Goal: Information Seeking & Learning: Check status

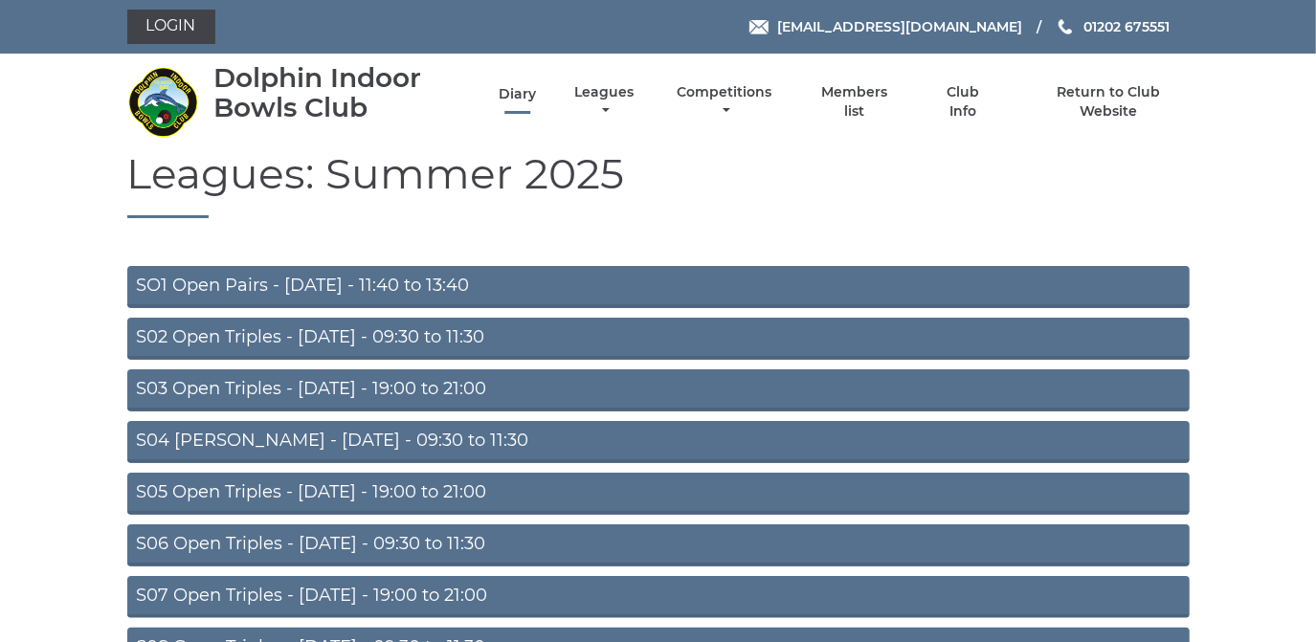
click at [510, 102] on link "Diary" at bounding box center [517, 94] width 37 height 18
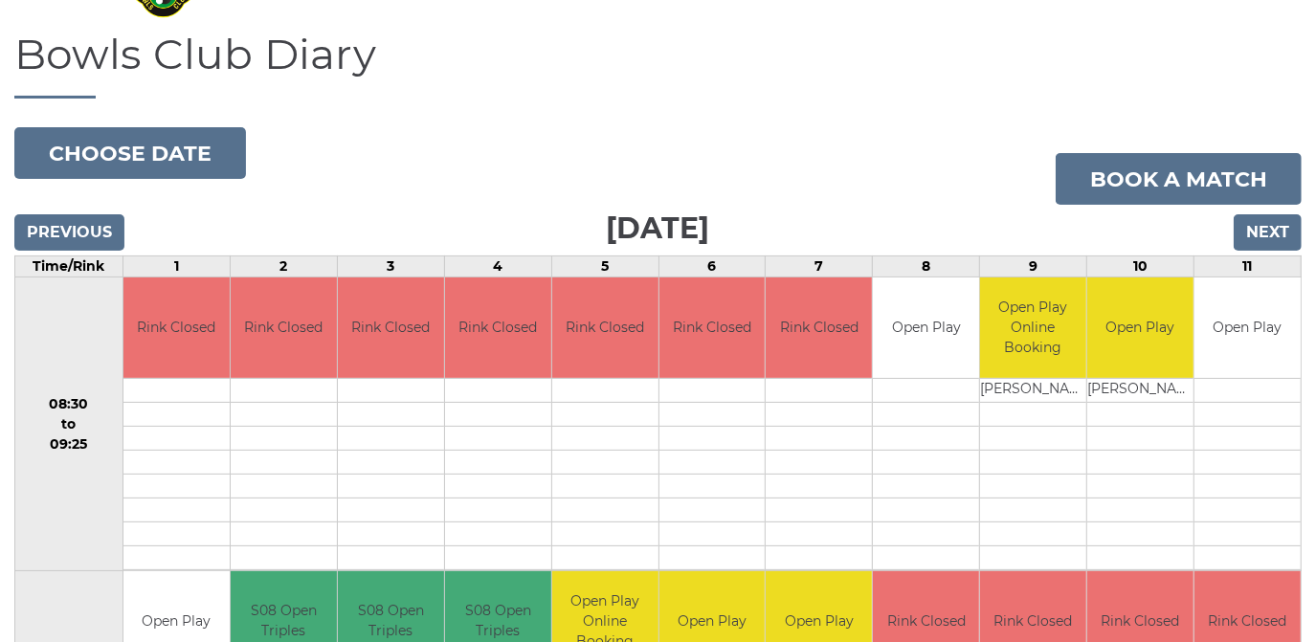
scroll to position [102, 0]
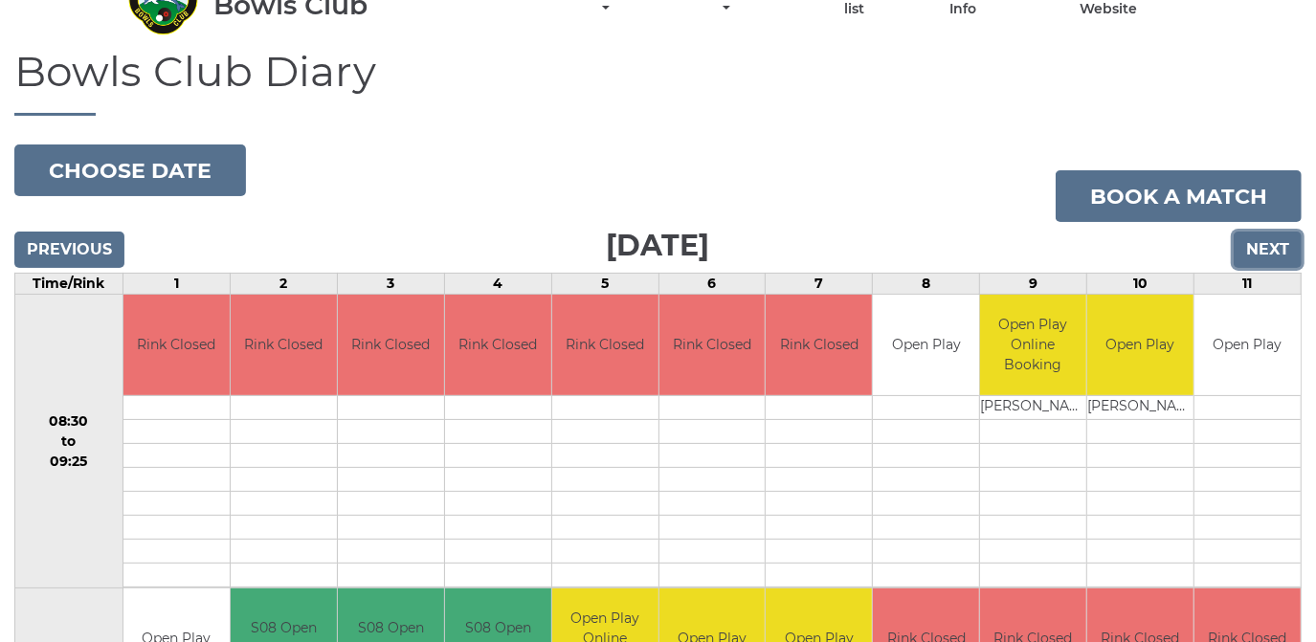
click at [1263, 242] on input "Next" at bounding box center [1268, 250] width 68 height 36
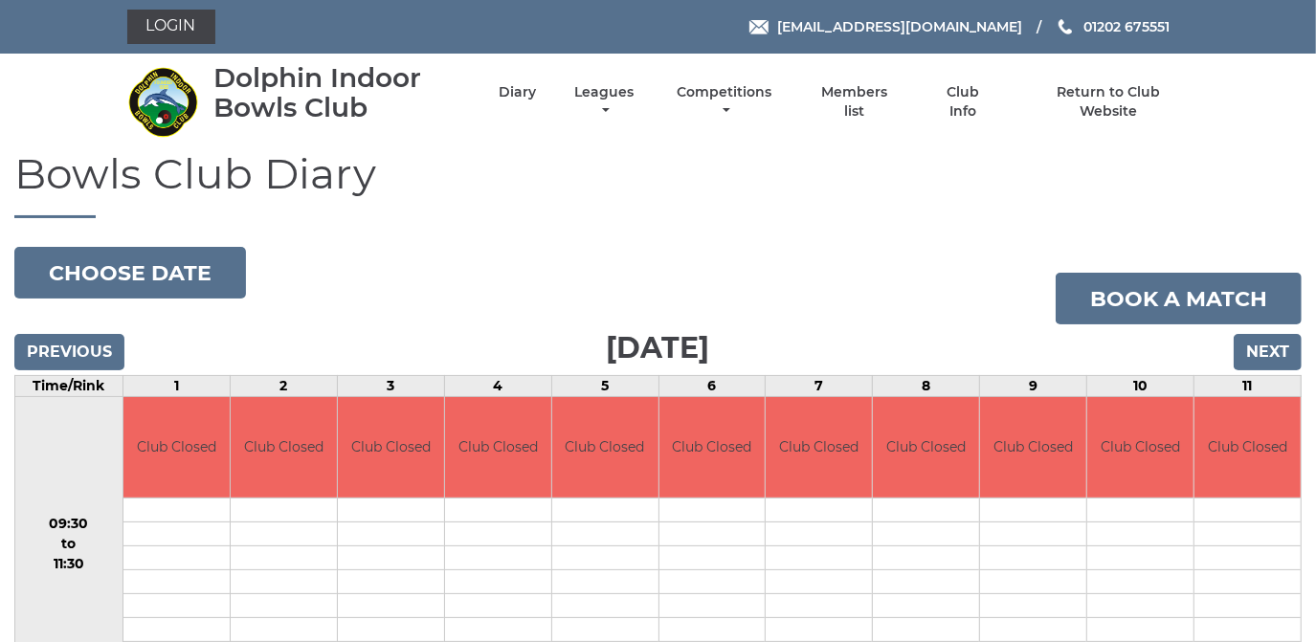
drag, startPoint x: 0, startPoint y: 0, endPoint x: 1264, endPoint y: 250, distance: 1288.0
click at [1264, 250] on div "Bowls Club Diary 2025-09-06 Choose date Book a match Saturday 6th September 202…" at bounding box center [658, 567] width 1316 height 834
click at [1282, 346] on input "Next" at bounding box center [1268, 352] width 68 height 36
click at [1281, 347] on input "Next" at bounding box center [1268, 352] width 68 height 36
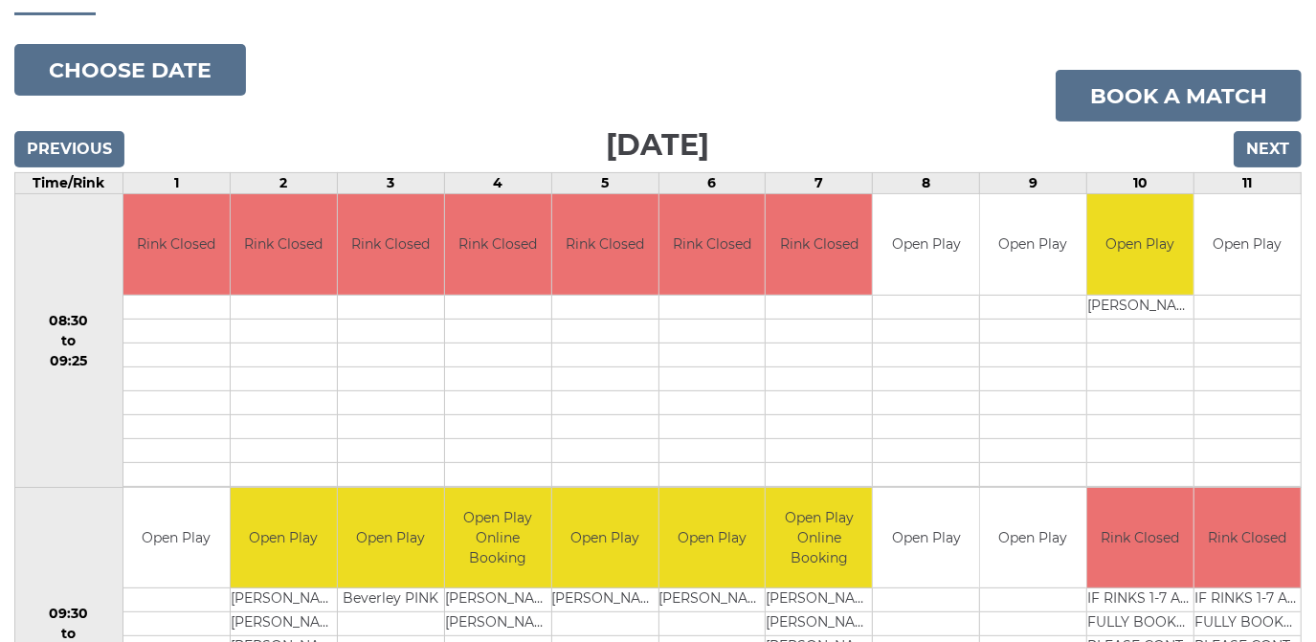
scroll to position [173, 0]
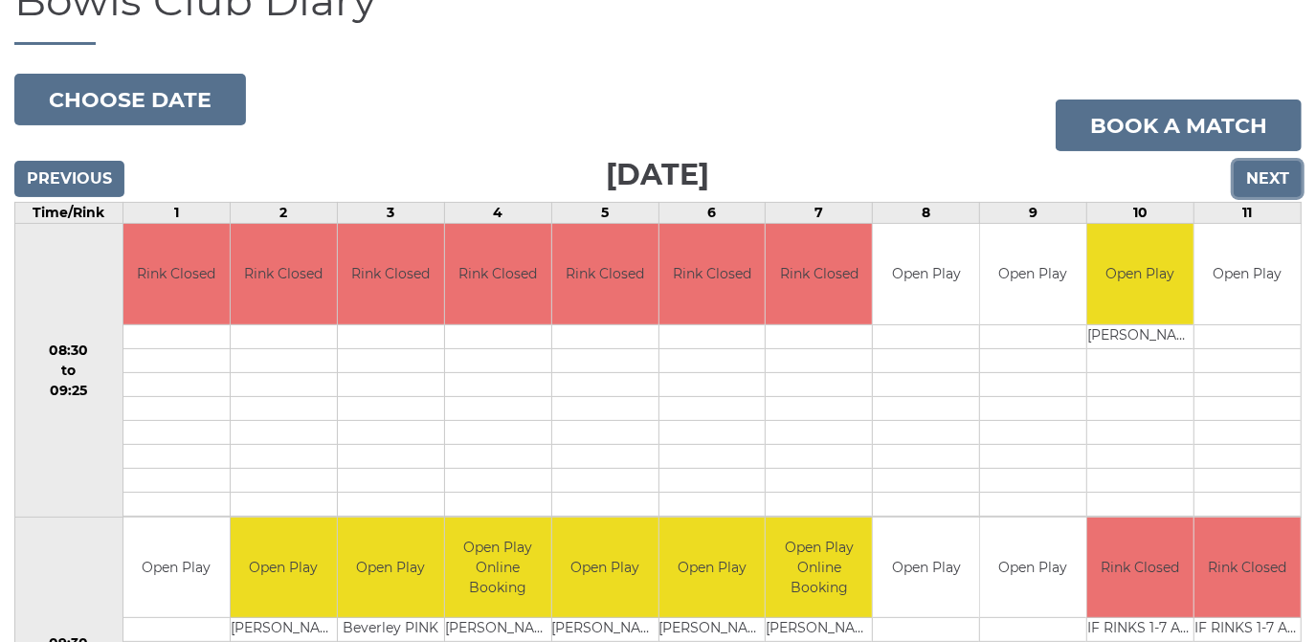
click at [1261, 176] on input "Next" at bounding box center [1268, 179] width 68 height 36
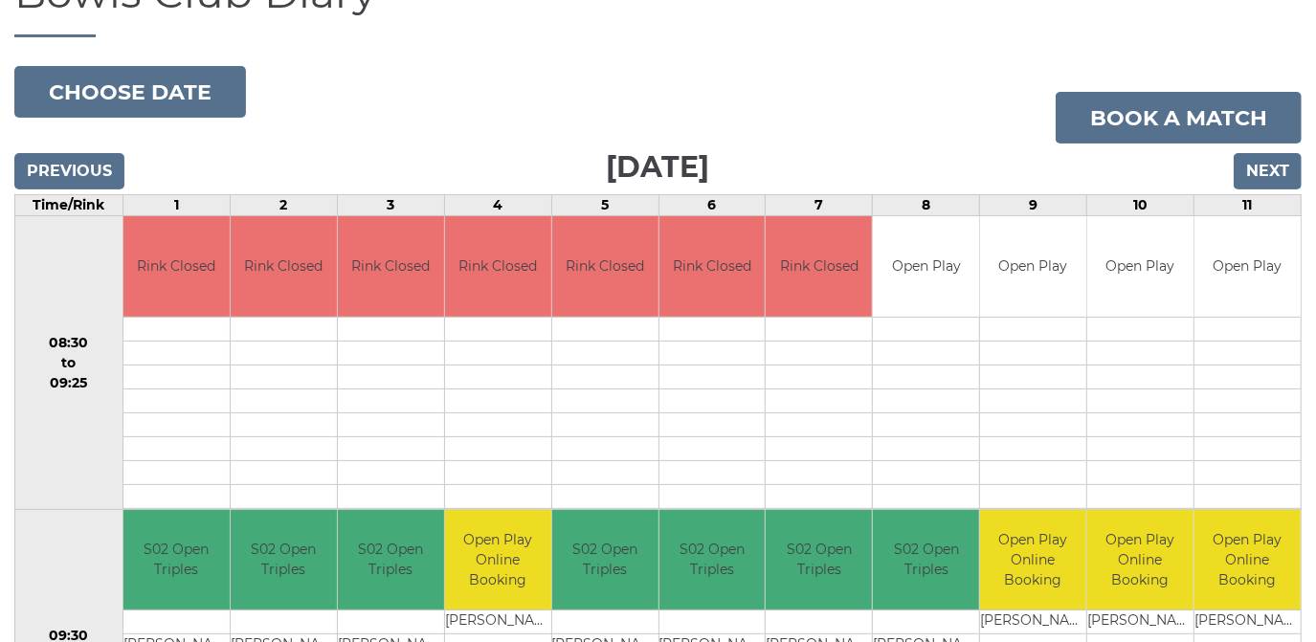
scroll to position [173, 0]
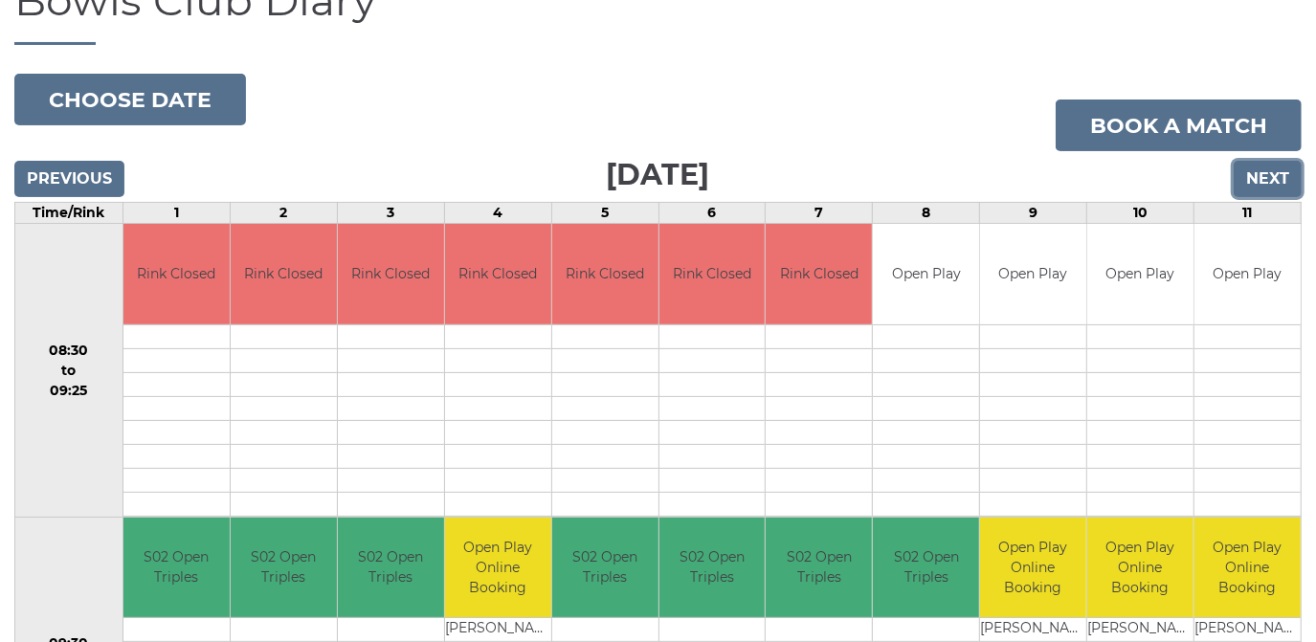
click at [1269, 179] on input "Next" at bounding box center [1268, 179] width 68 height 36
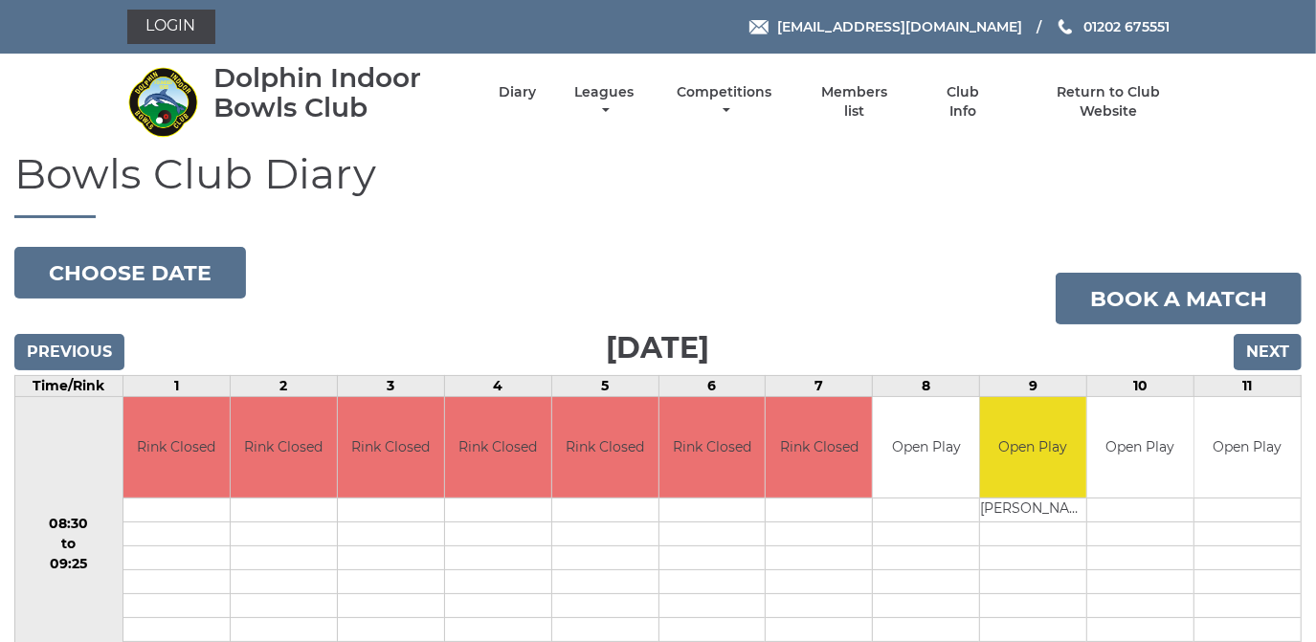
click at [1269, 179] on h1 "Bowls Club Diary" at bounding box center [657, 184] width 1287 height 68
click at [1265, 343] on input "Next" at bounding box center [1268, 352] width 68 height 36
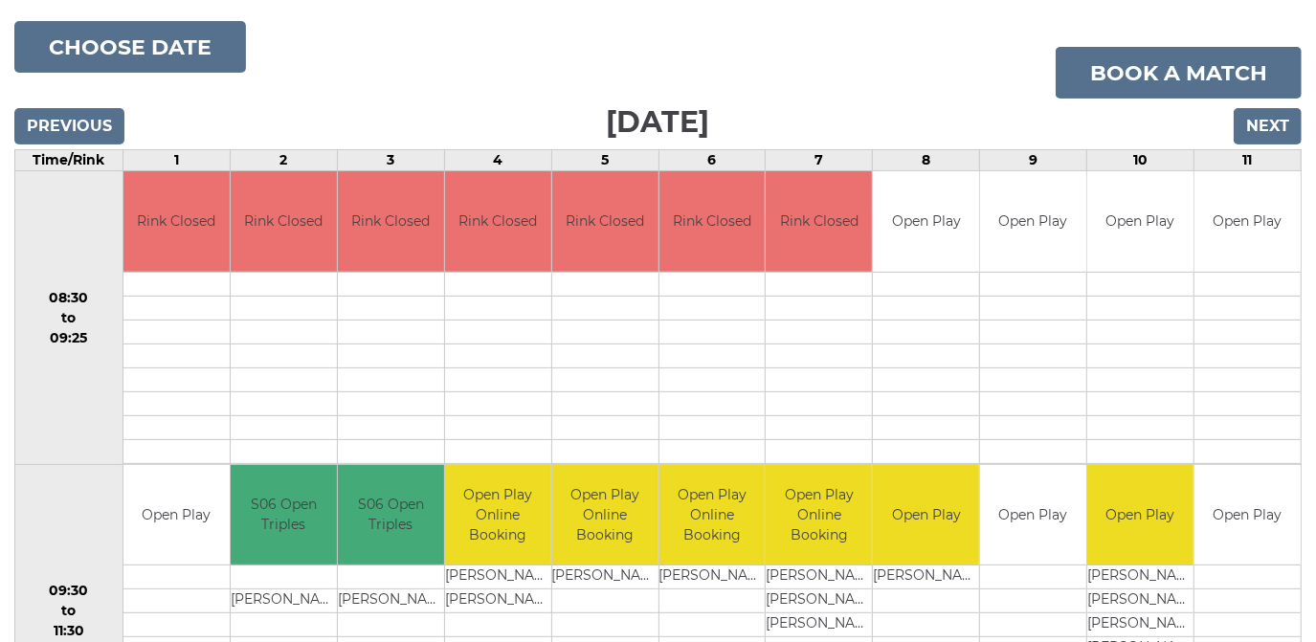
scroll to position [86, 0]
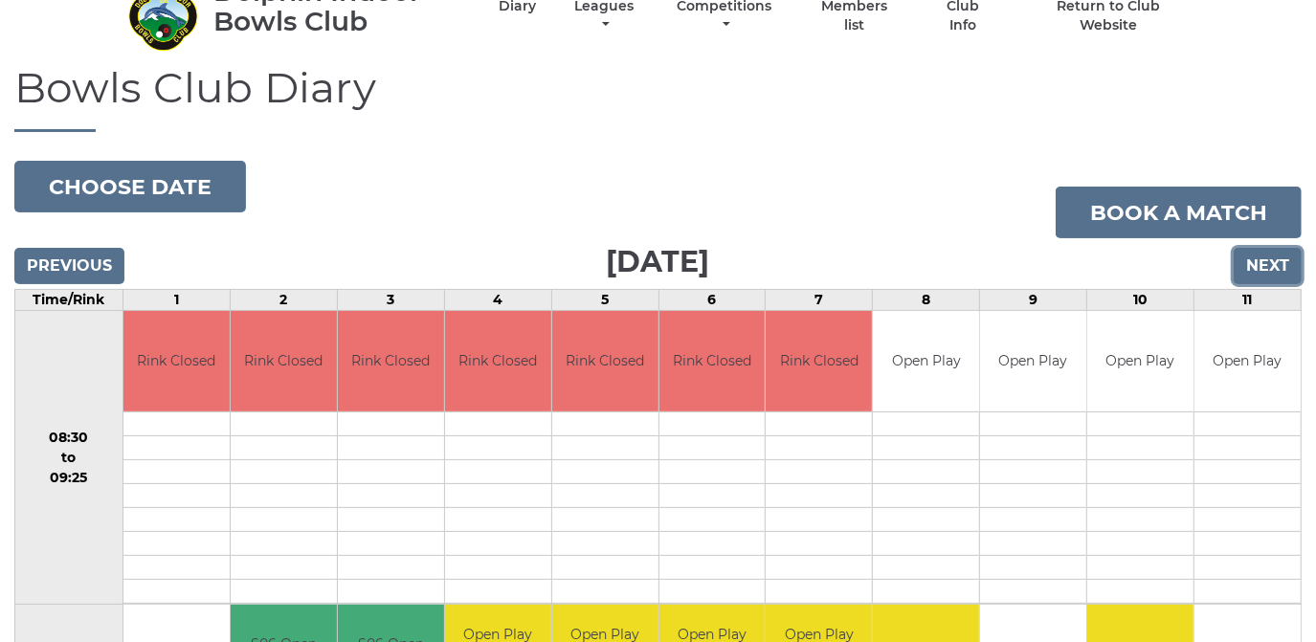
click at [1261, 263] on input "Next" at bounding box center [1268, 266] width 68 height 36
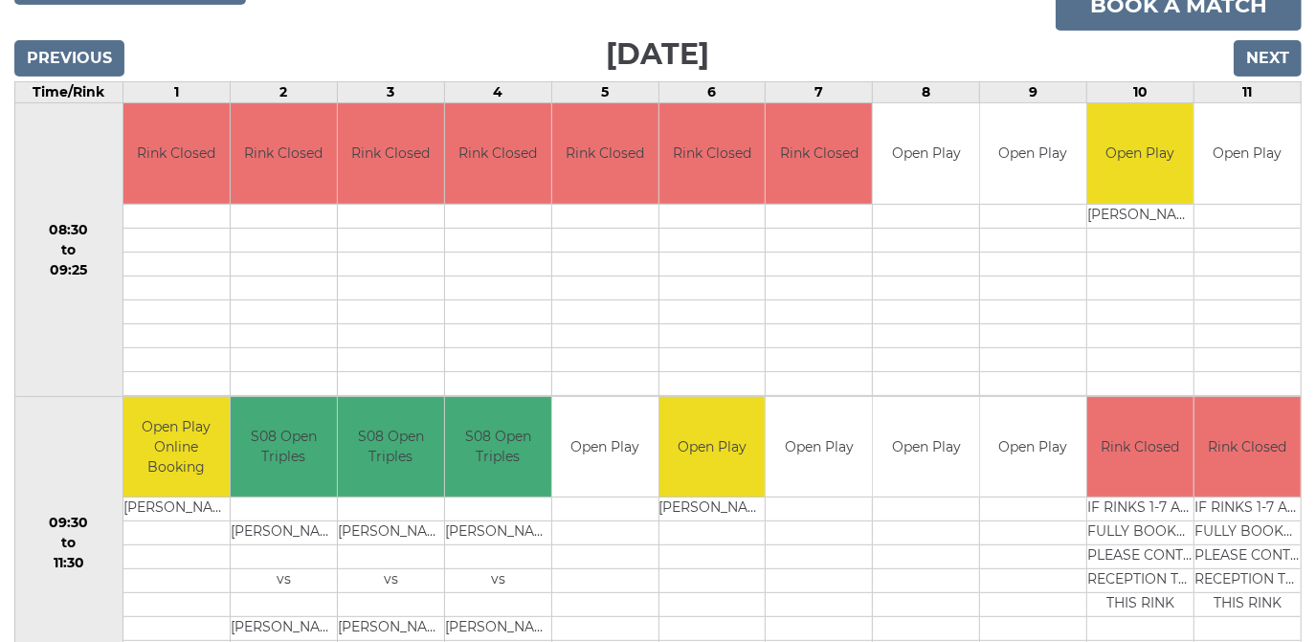
scroll to position [190, 0]
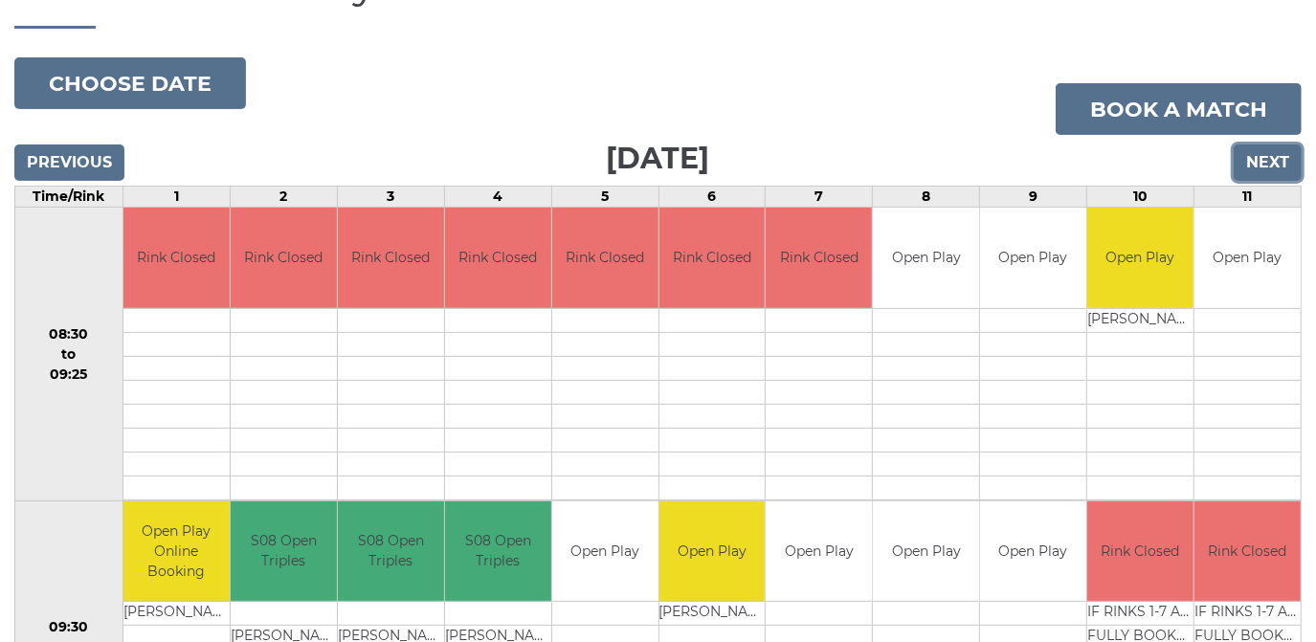
click at [1274, 160] on input "Next" at bounding box center [1268, 163] width 68 height 36
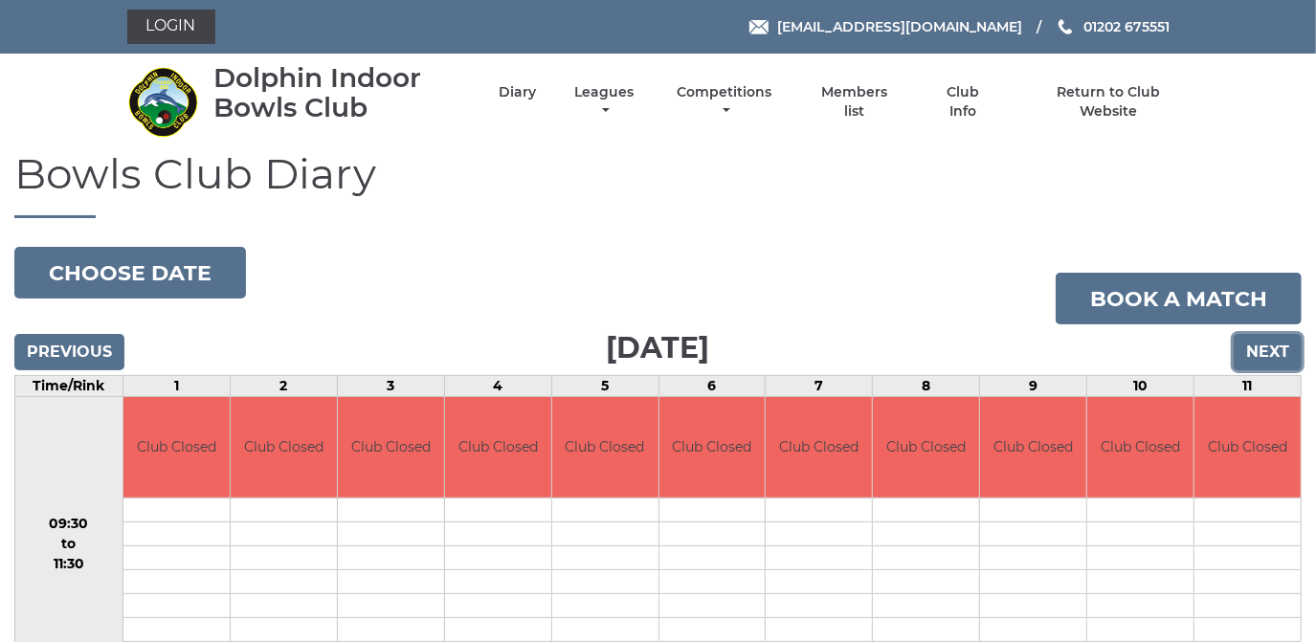
click at [1276, 346] on input "Next" at bounding box center [1268, 352] width 68 height 36
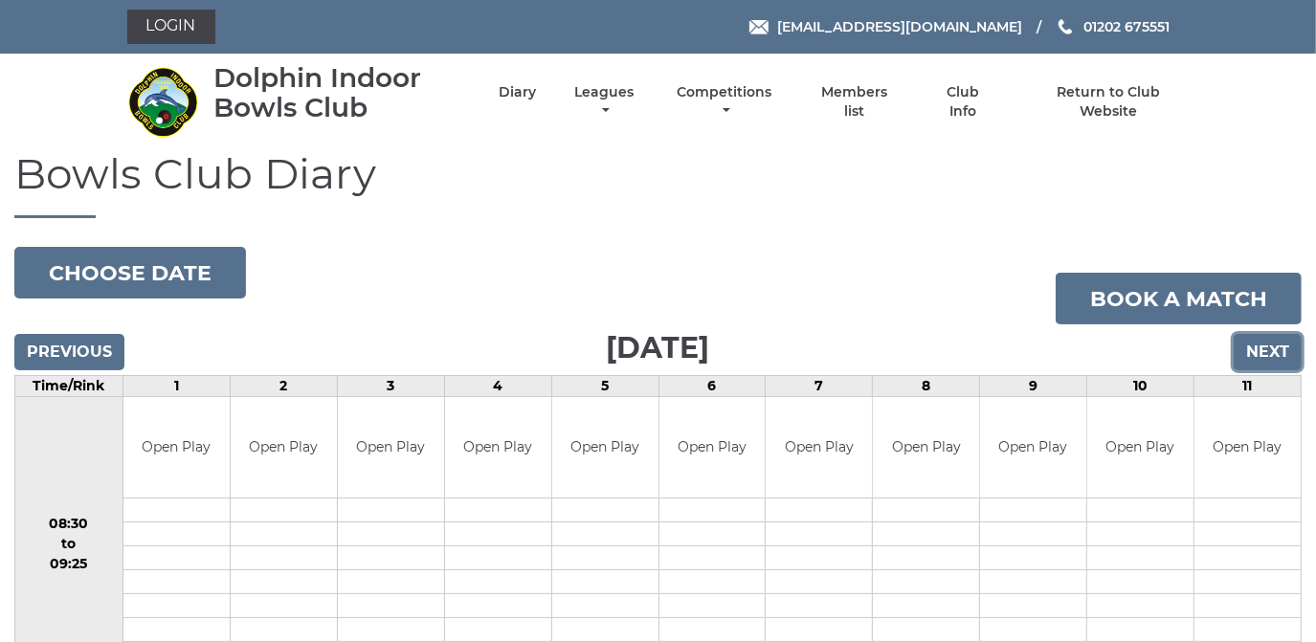
click at [1263, 342] on input "Next" at bounding box center [1268, 352] width 68 height 36
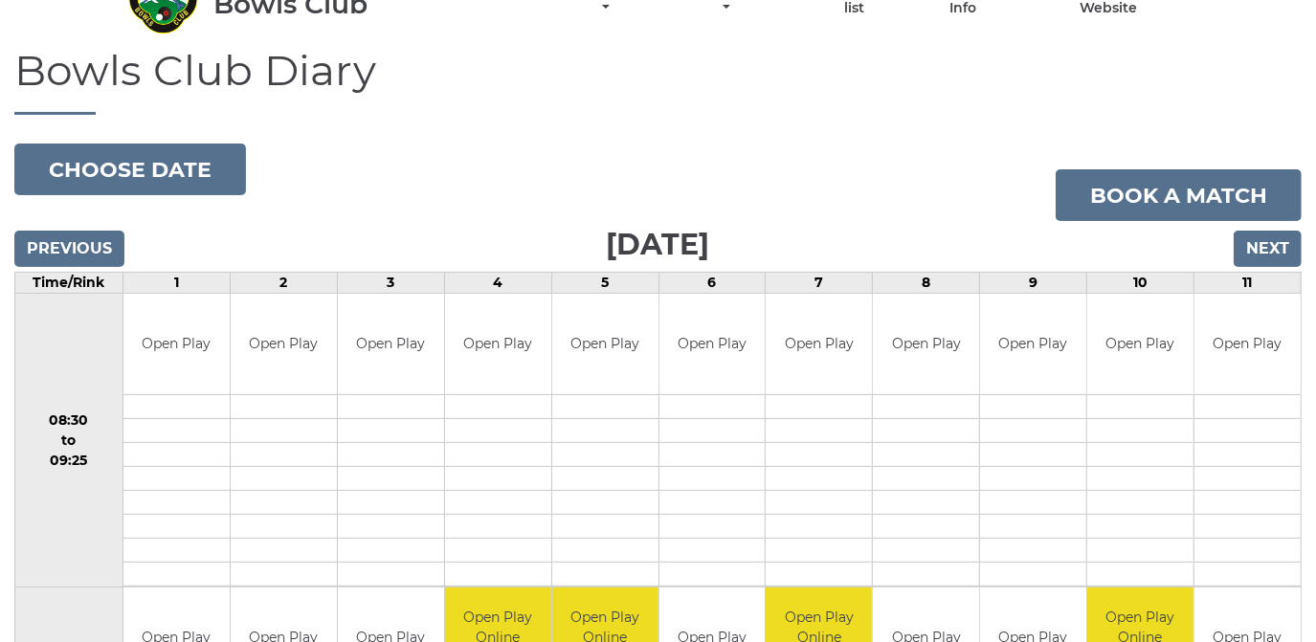
scroll to position [86, 0]
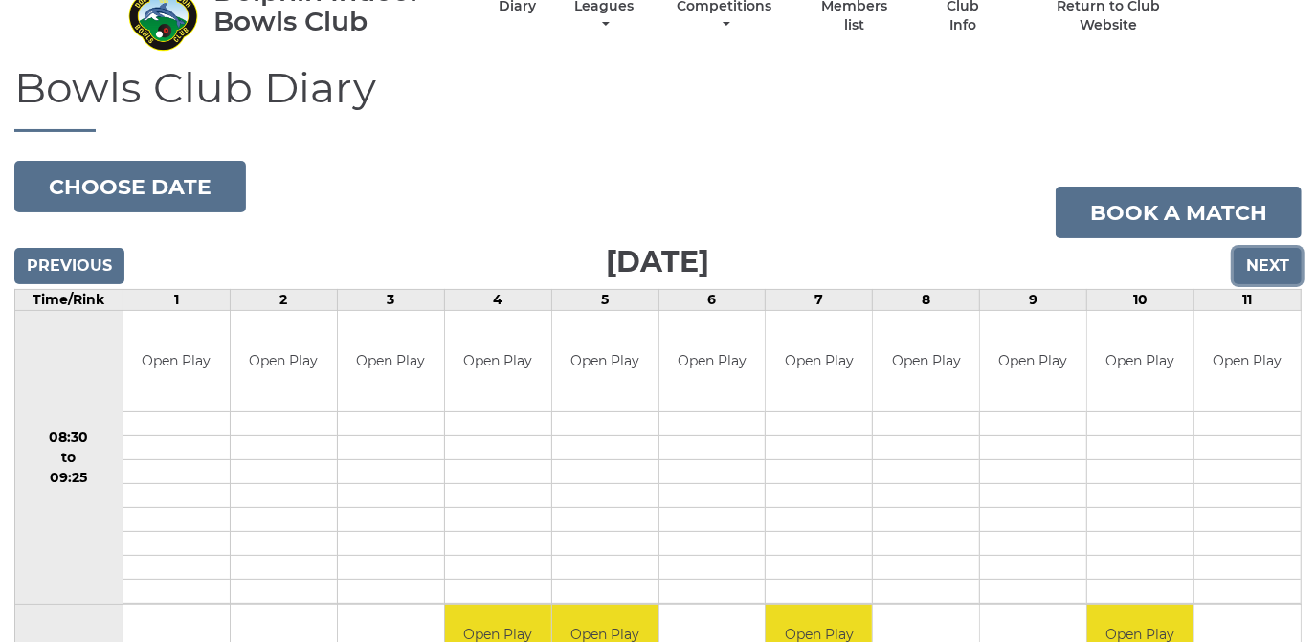
click at [1268, 266] on input "Next" at bounding box center [1268, 266] width 68 height 36
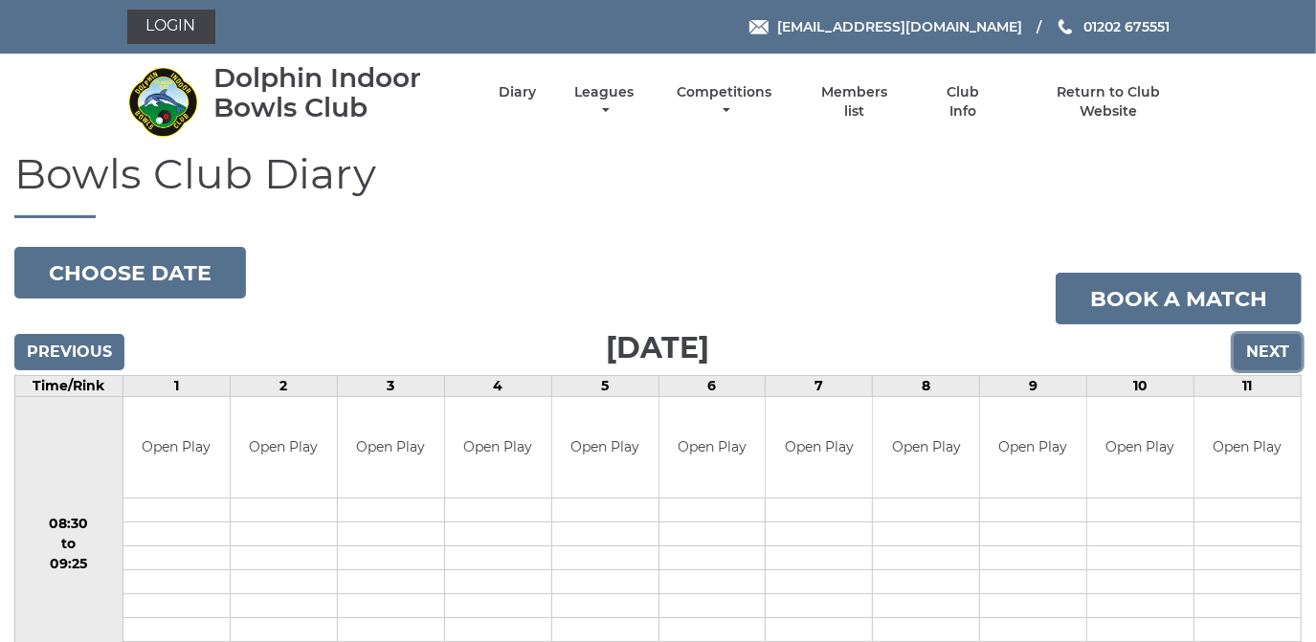
click at [1268, 352] on input "Next" at bounding box center [1268, 352] width 68 height 36
click at [1272, 347] on input "Next" at bounding box center [1268, 352] width 68 height 36
click at [1273, 347] on input "Next" at bounding box center [1268, 352] width 68 height 36
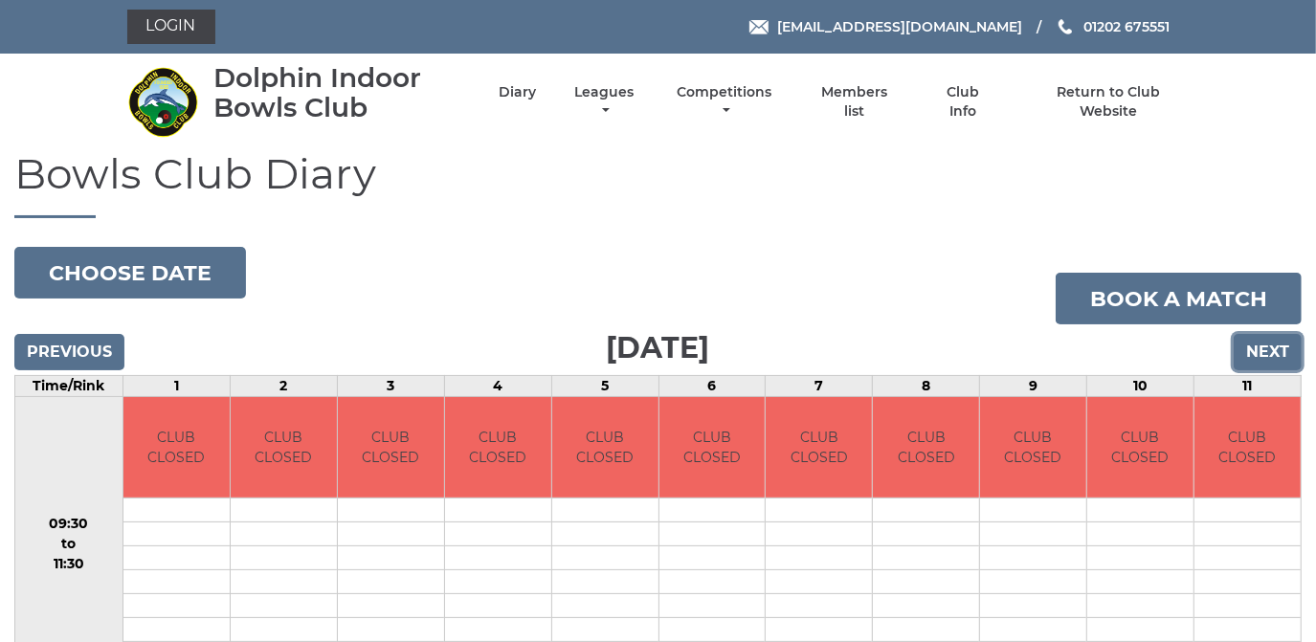
click at [1273, 347] on input "Next" at bounding box center [1268, 352] width 68 height 36
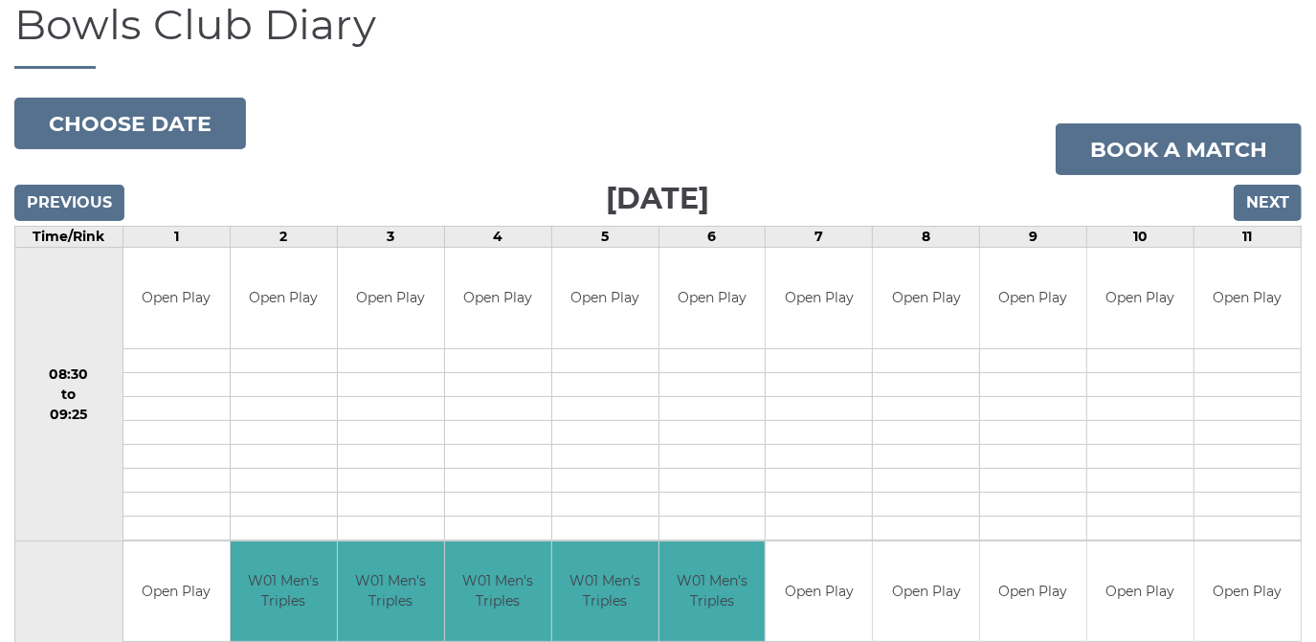
scroll to position [173, 0]
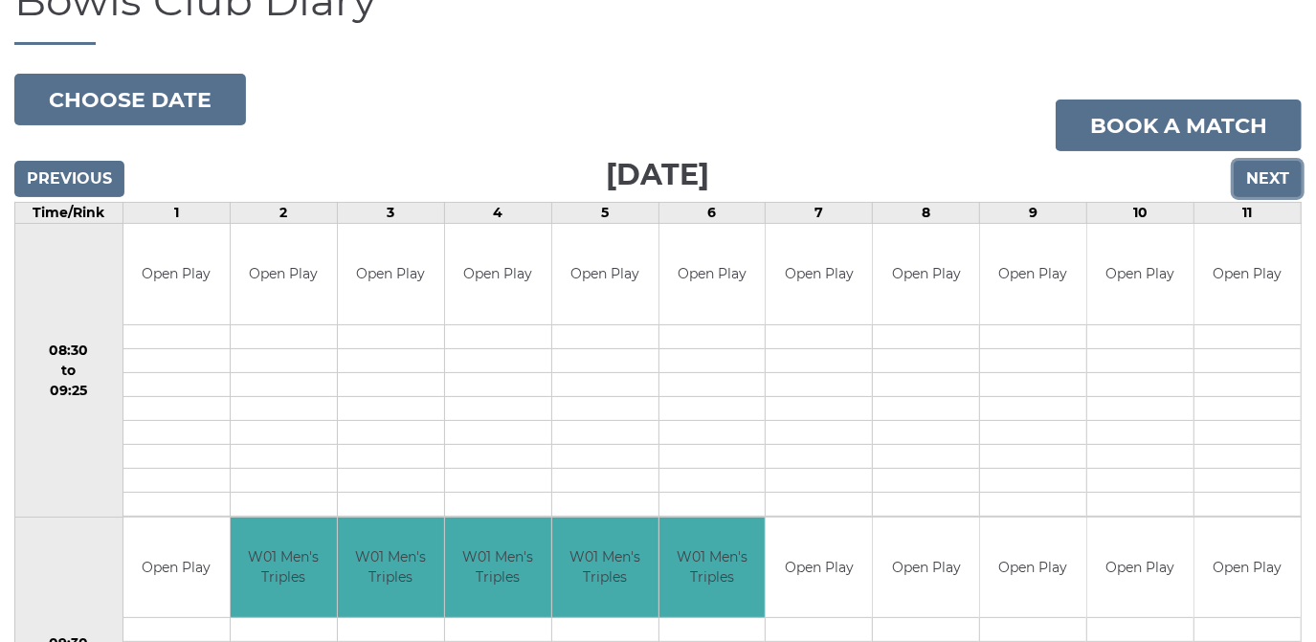
click at [1267, 176] on input "Next" at bounding box center [1268, 179] width 68 height 36
